Goal: Use online tool/utility: Utilize a website feature to perform a specific function

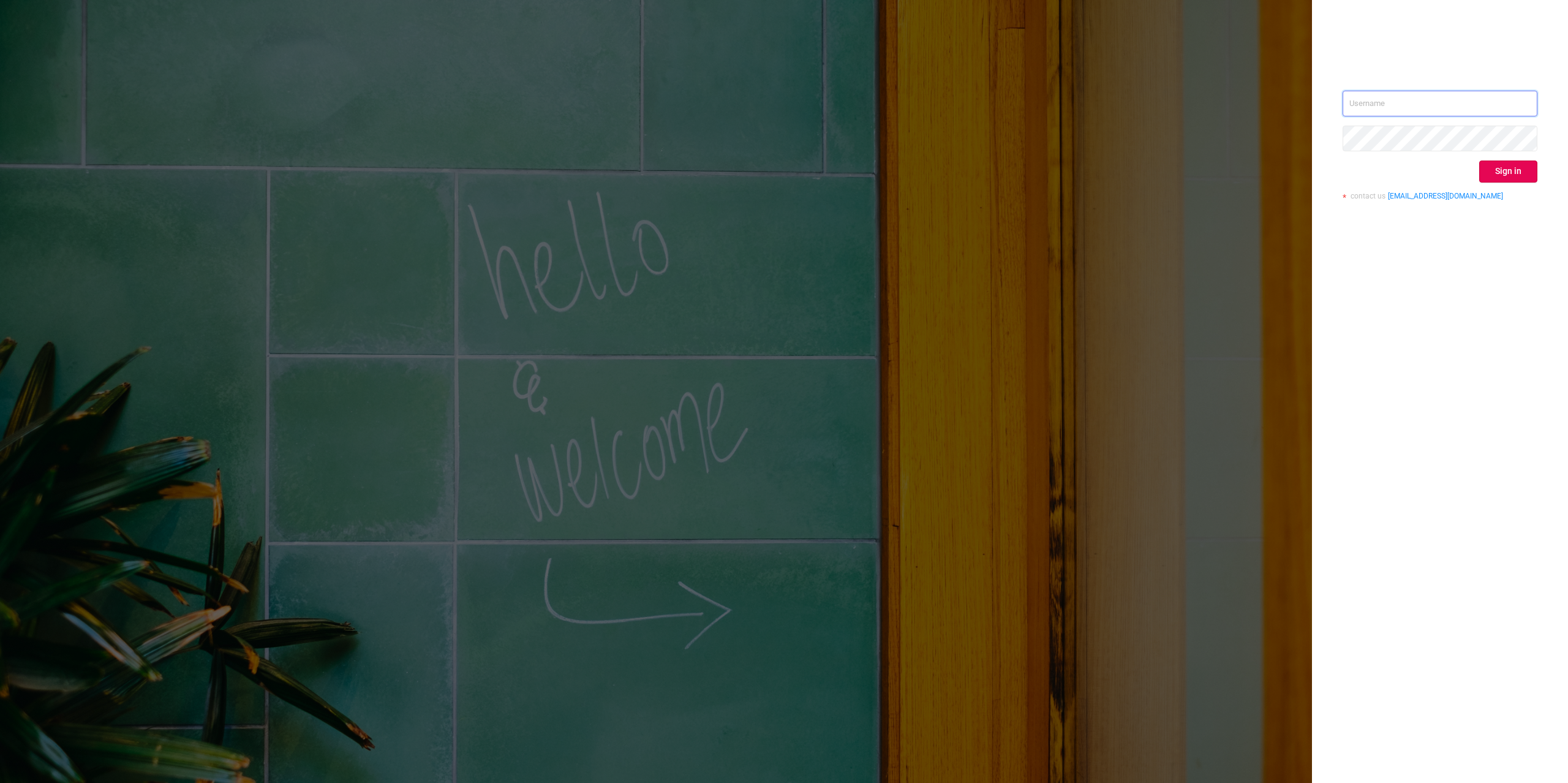
type input "[PERSON_NAME][EMAIL_ADDRESS][DOMAIN_NAME]"
click at [1511, 179] on button "Sign in" at bounding box center [1509, 172] width 58 height 22
click at [1511, 168] on div "Sign in" at bounding box center [1440, 172] width 194 height 22
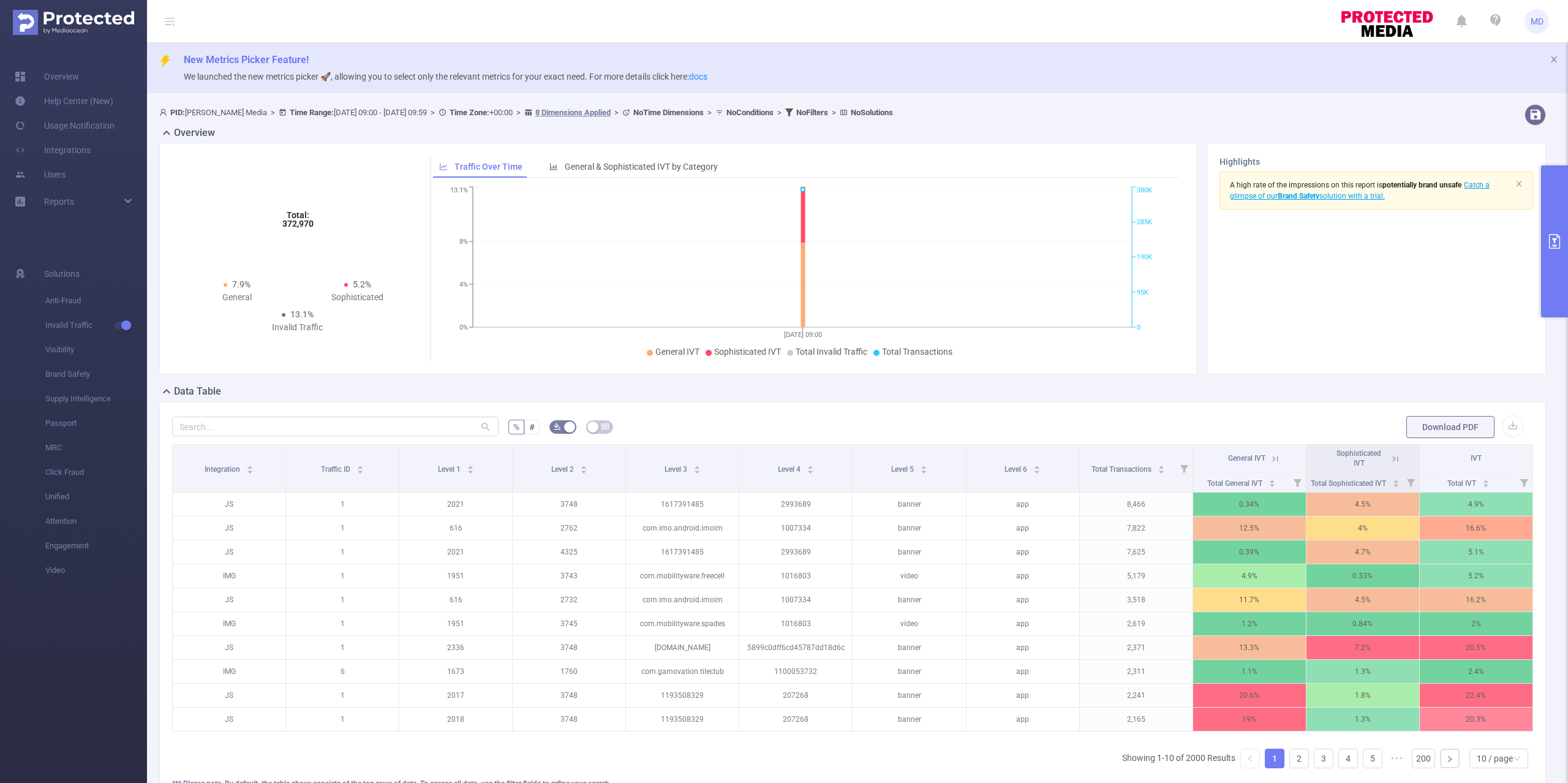
click at [1559, 217] on button "primary" at bounding box center [1554, 241] width 27 height 152
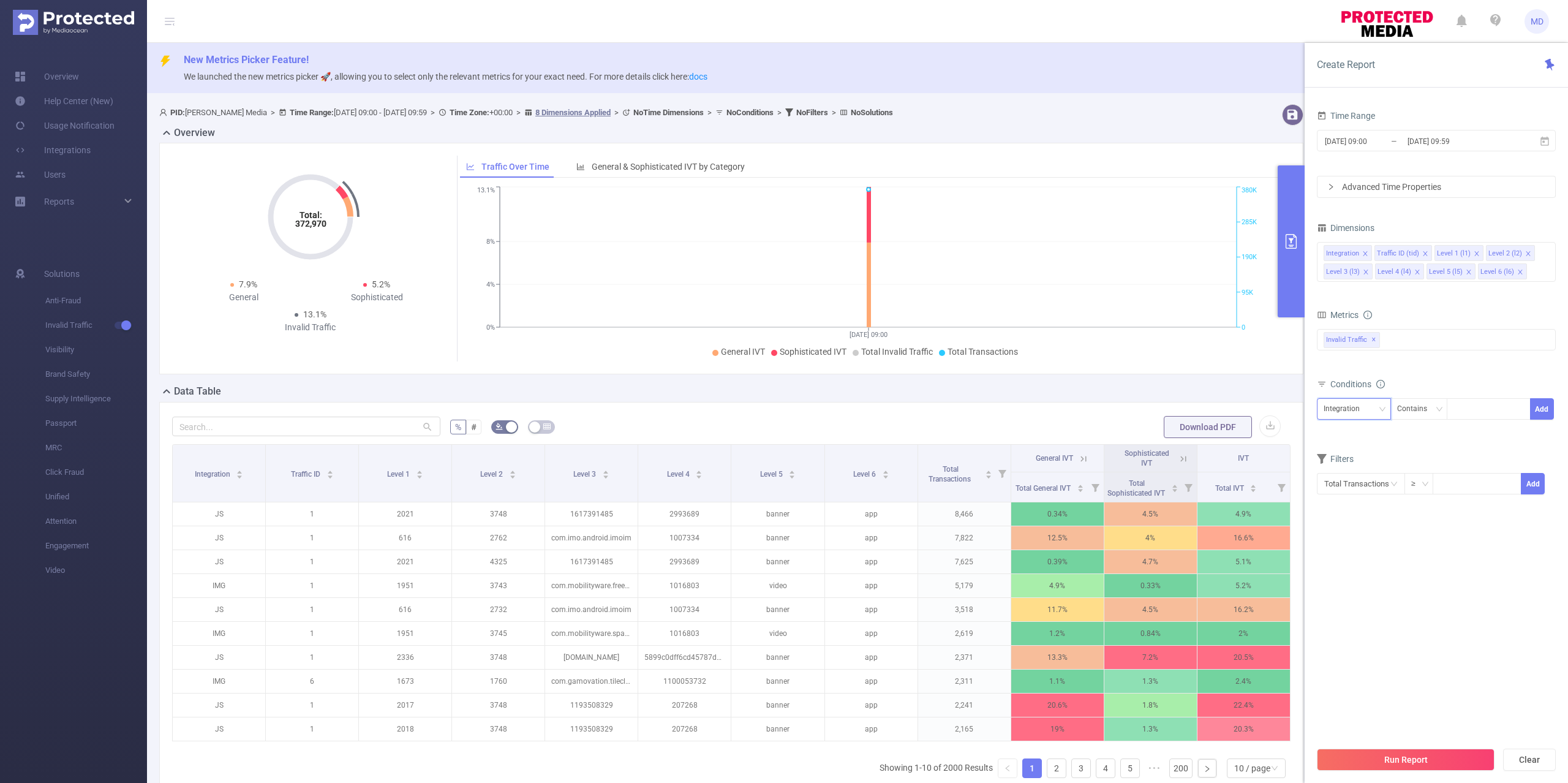
click at [1360, 404] on div "Integration" at bounding box center [1346, 409] width 45 height 20
click at [1350, 453] on li "Traffic ID (tid)" at bounding box center [1354, 455] width 74 height 20
click at [1475, 413] on div at bounding box center [1489, 409] width 71 height 20
type input "1"
type input "6"
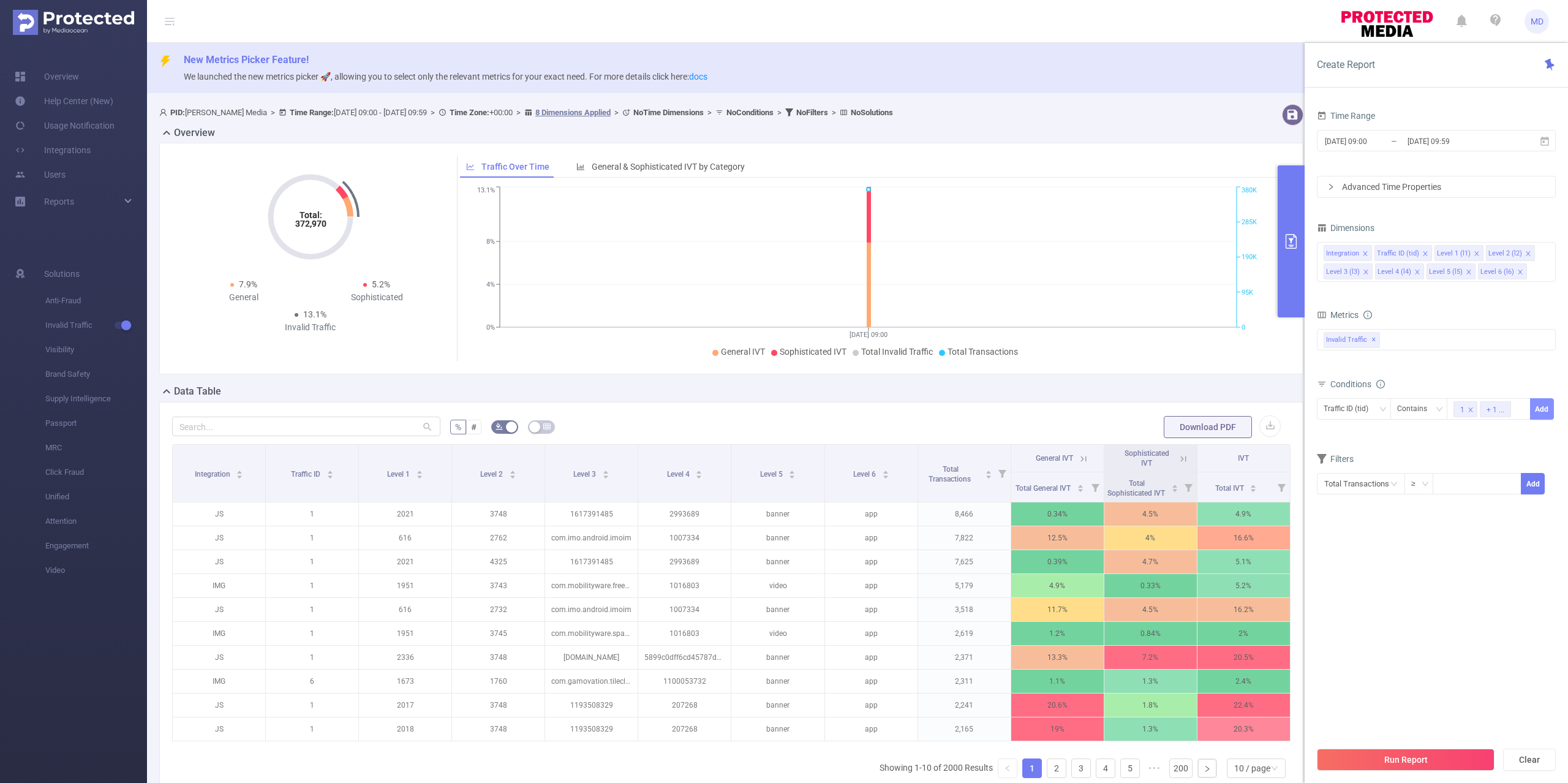
drag, startPoint x: 1540, startPoint y: 408, endPoint x: 1446, endPoint y: 400, distance: 94.3
click at [1532, 400] on button "Add" at bounding box center [1542, 409] width 24 height 22
click at [1346, 410] on div "Integration" at bounding box center [1346, 409] width 45 height 20
click at [1360, 477] on li "Level 1 (l1)" at bounding box center [1354, 474] width 74 height 20
click at [1493, 415] on div at bounding box center [1489, 409] width 71 height 20
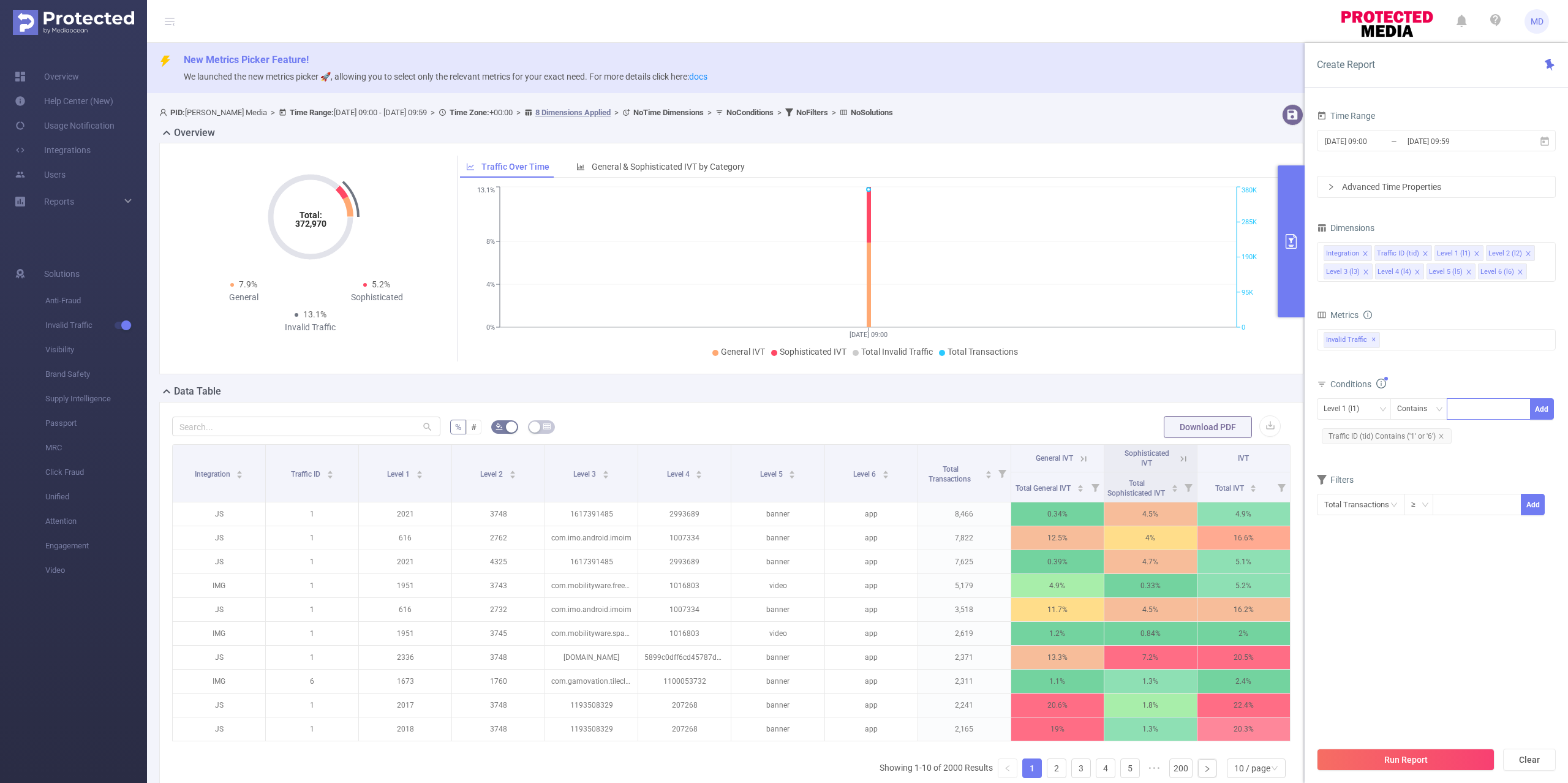
paste input "2419"
type input "2419"
click at [1544, 407] on button "Add" at bounding box center [1542, 409] width 24 height 22
click at [1407, 761] on button "Run Report" at bounding box center [1405, 760] width 178 height 22
